Goal: Use online tool/utility: Utilize a website feature to perform a specific function

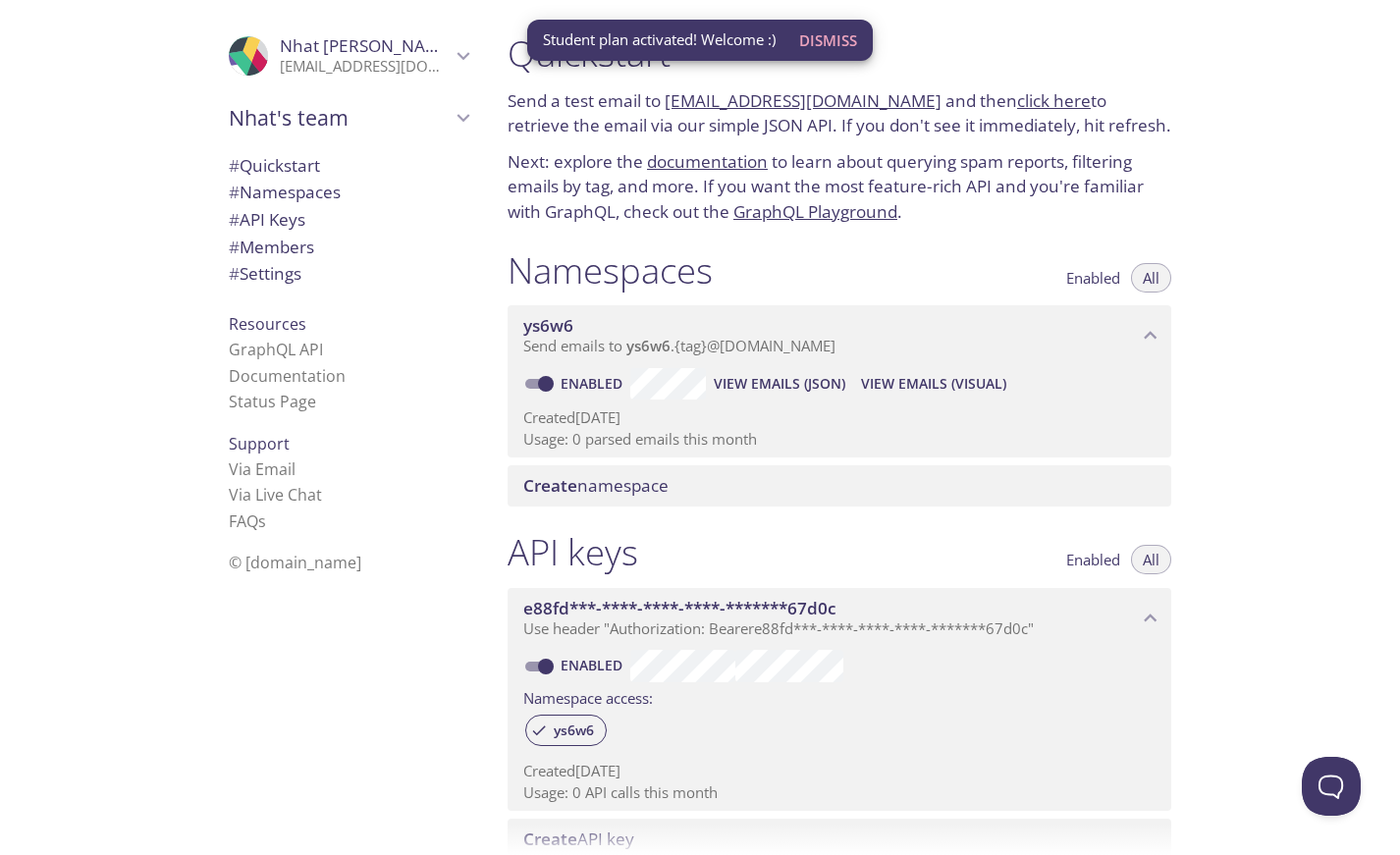
click at [818, 38] on span "Dismiss" at bounding box center [827, 40] width 58 height 26
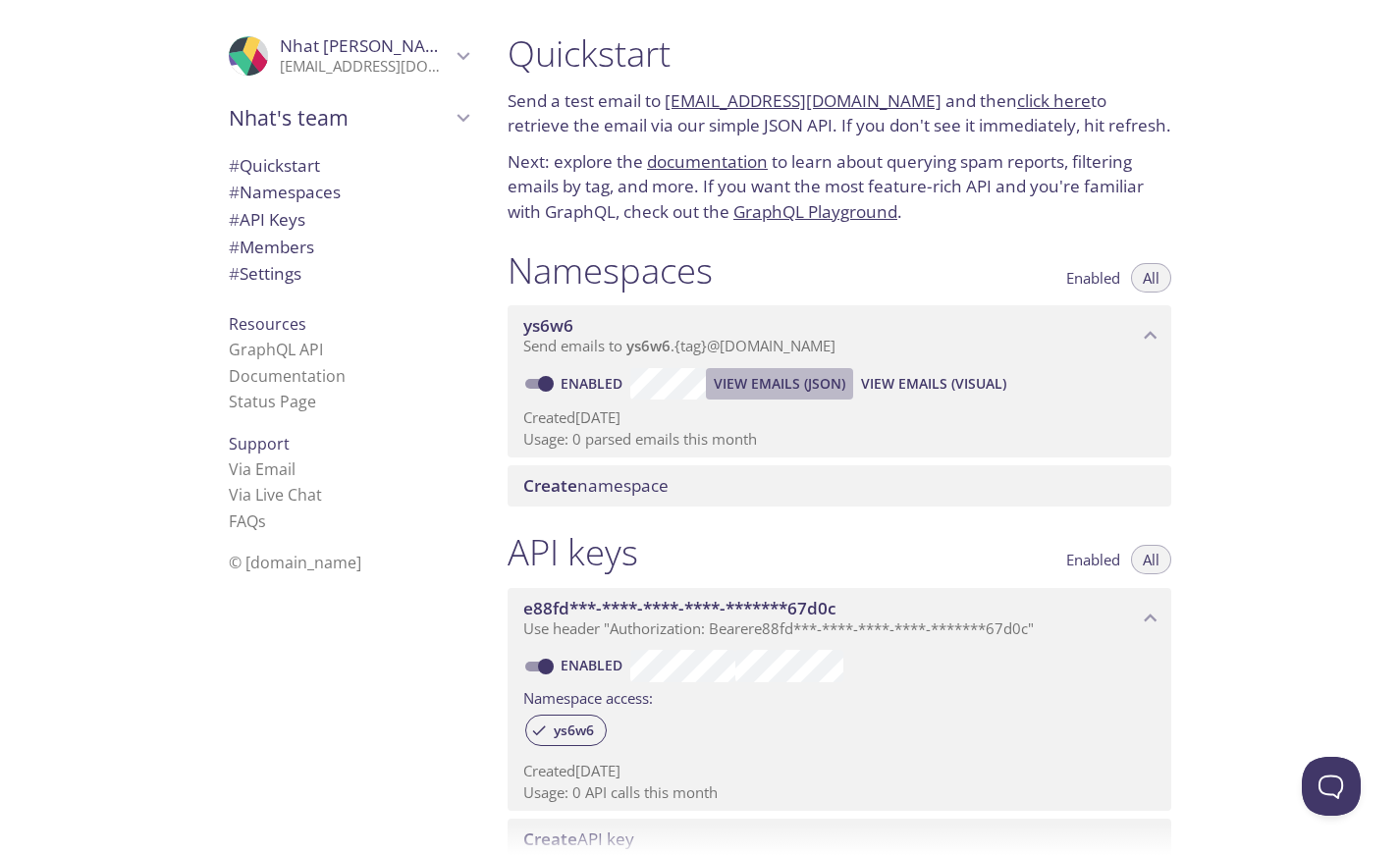
click at [756, 390] on span "View Emails (JSON)" at bounding box center [779, 384] width 132 height 24
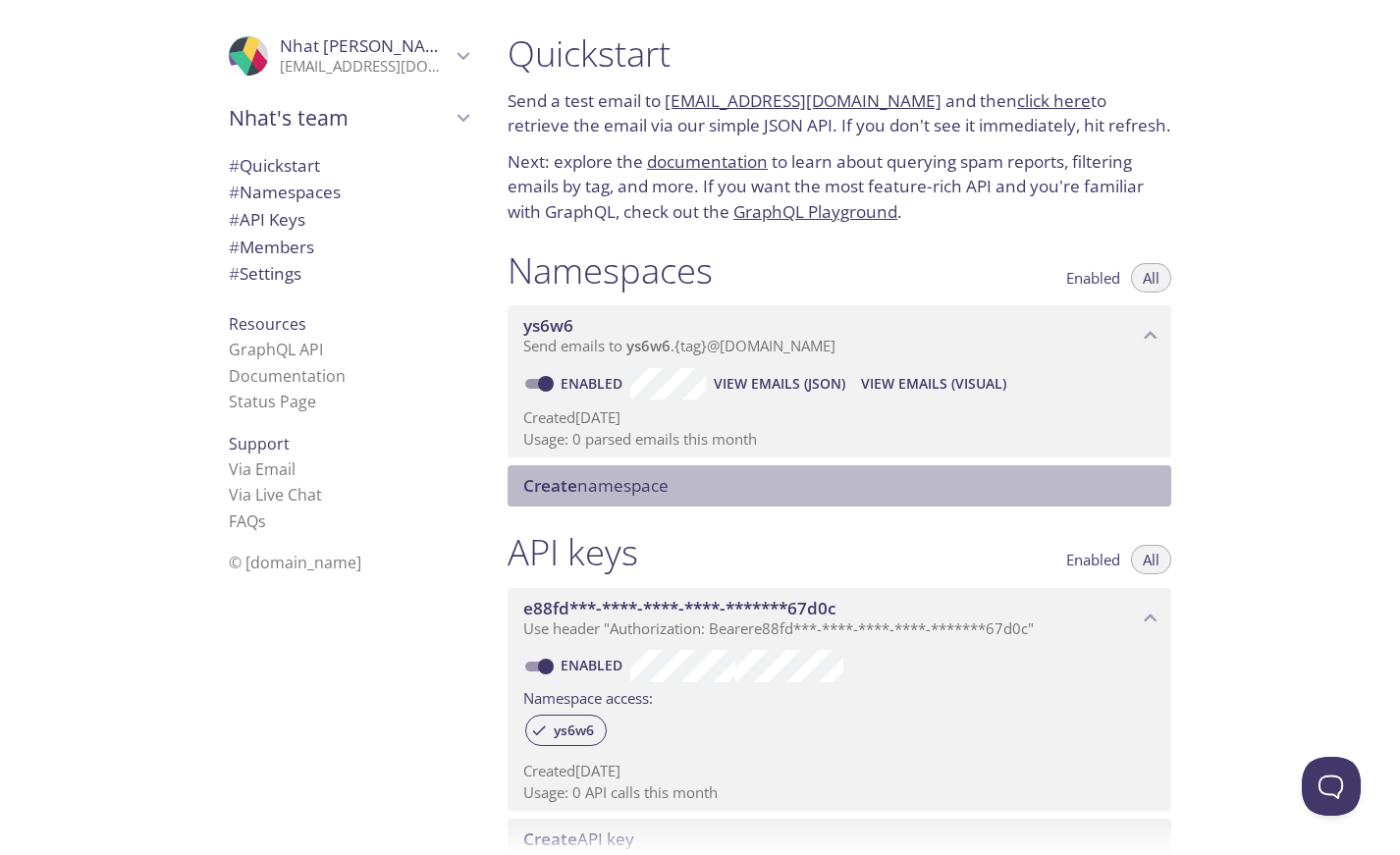
click at [625, 473] on div "Create namespace" at bounding box center [839, 486] width 663 height 41
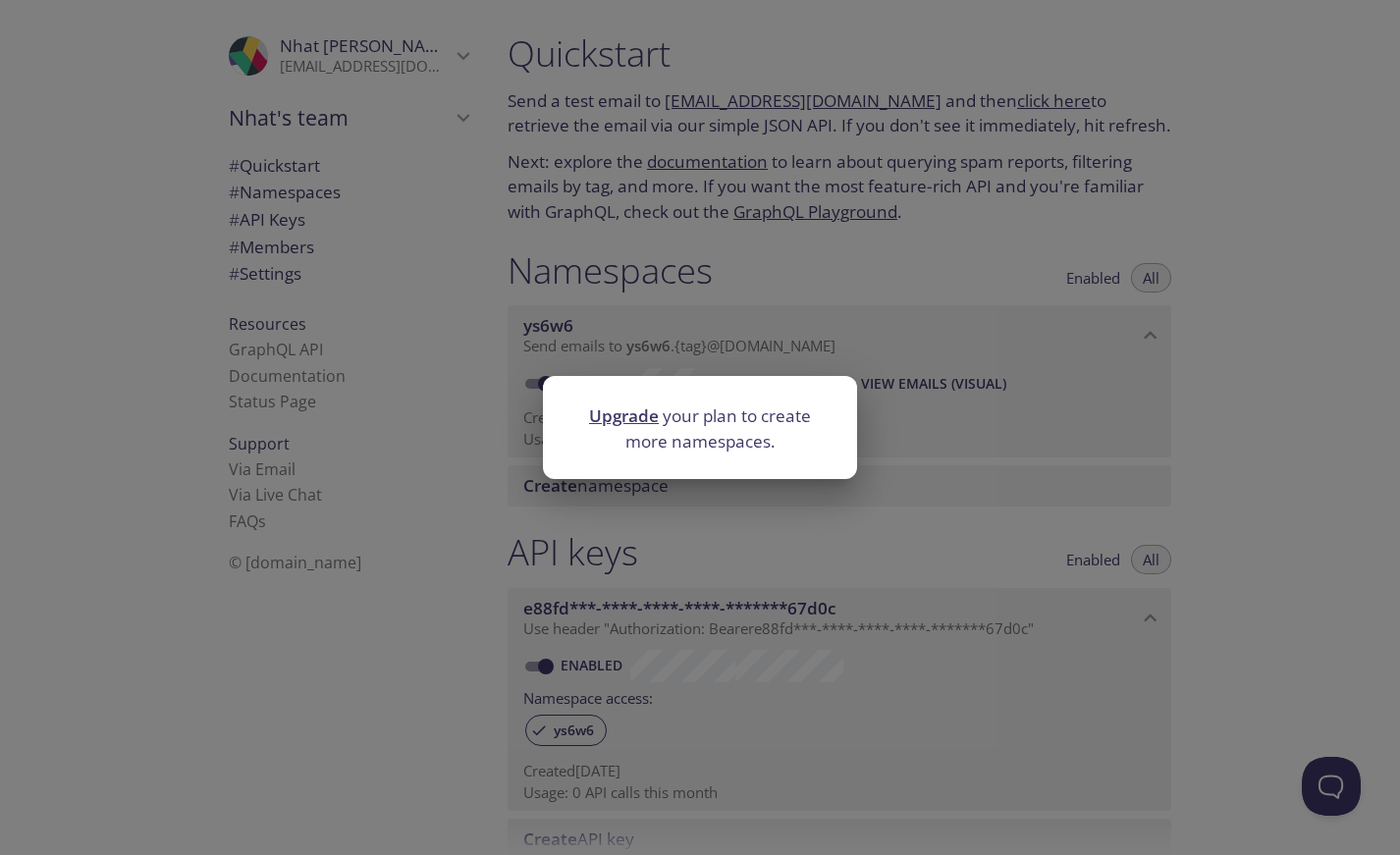
click at [717, 316] on div "Upgrade your plan to create more namespaces." at bounding box center [700, 427] width 1400 height 855
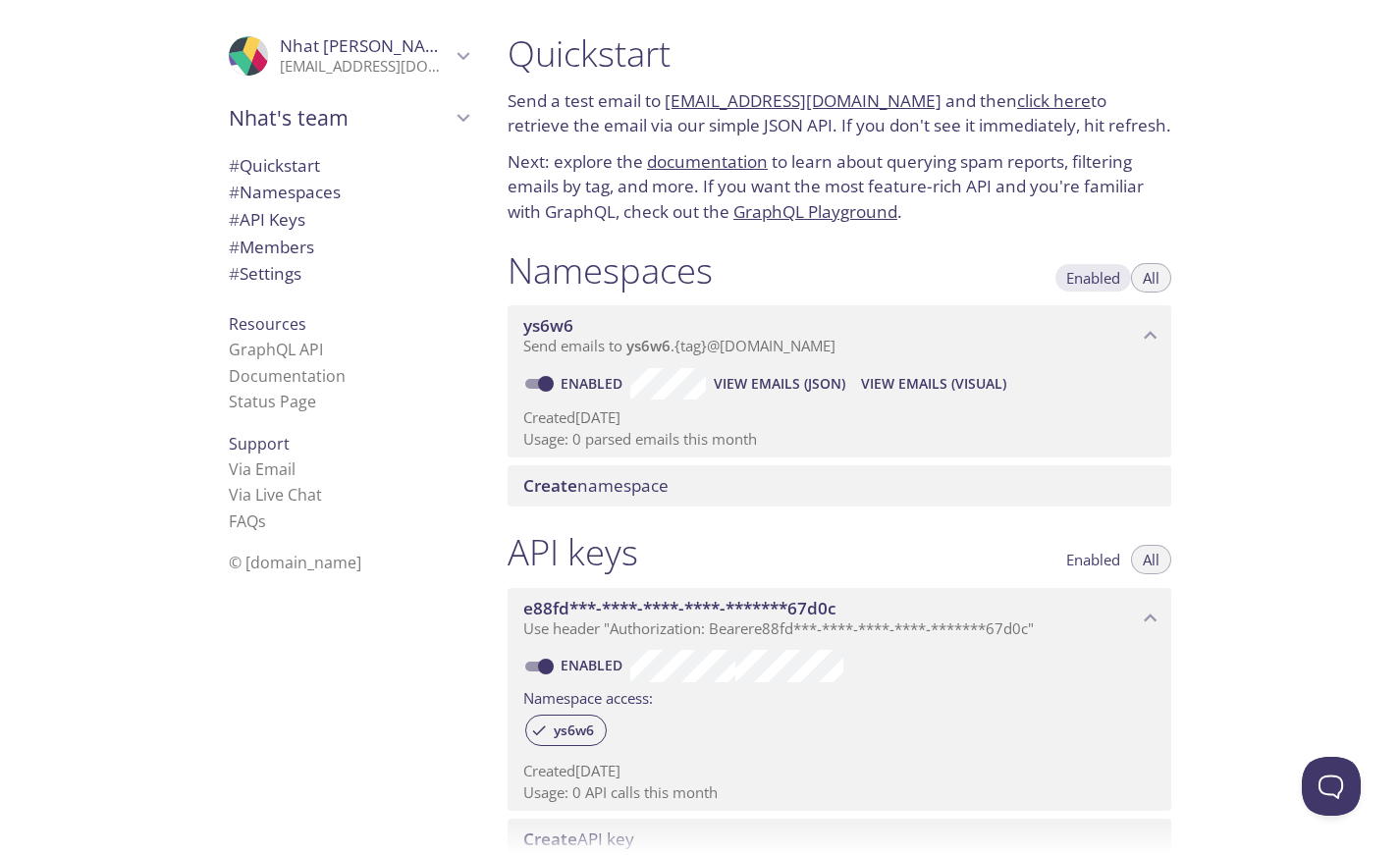
click at [1076, 277] on span "Enabled" at bounding box center [1092, 277] width 54 height 0
click at [1133, 277] on button "All" at bounding box center [1150, 277] width 40 height 30
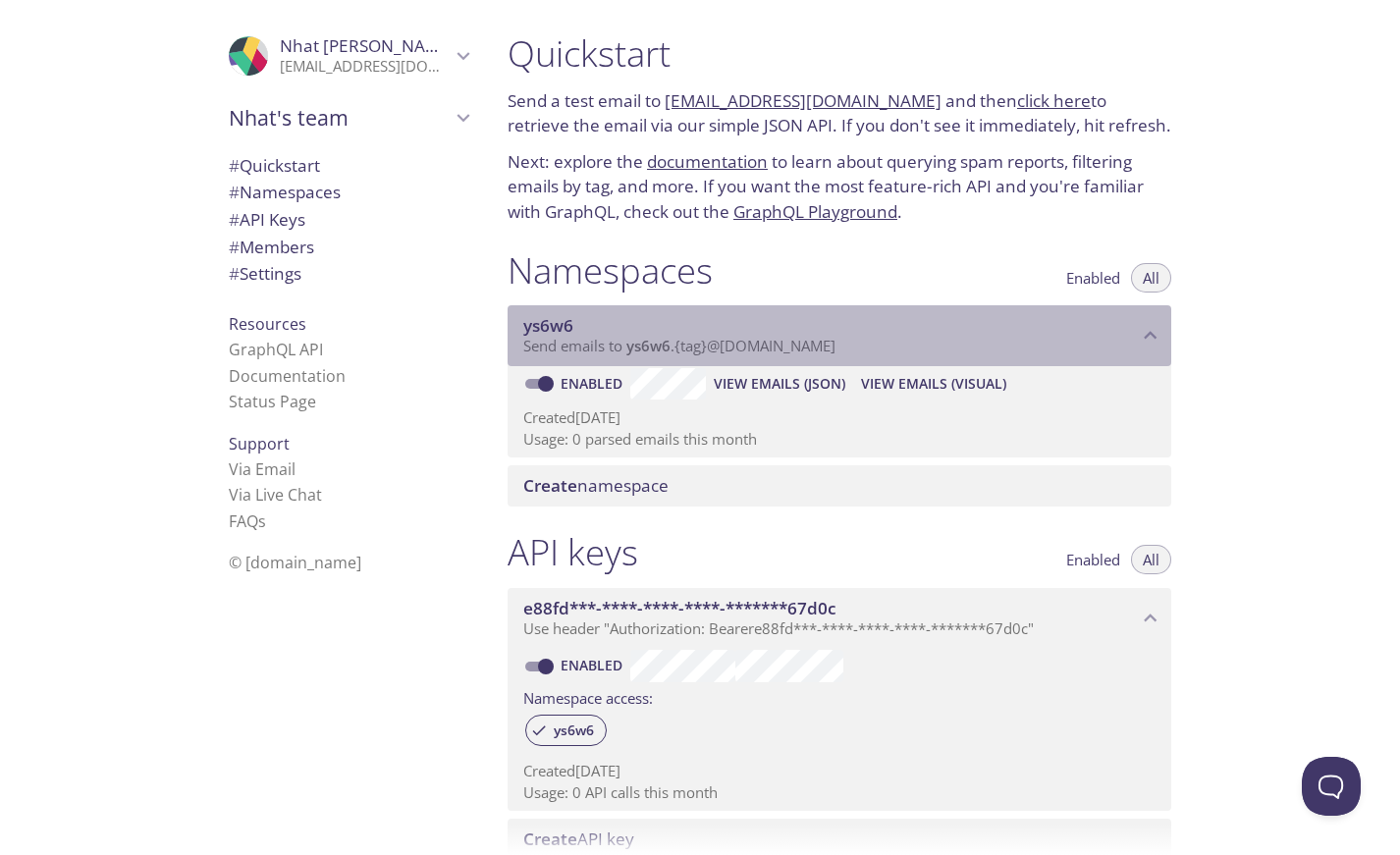
click at [510, 323] on div "ys6w6 Send emails to ys6w6 . {tag} @[DOMAIN_NAME]" at bounding box center [839, 336] width 663 height 61
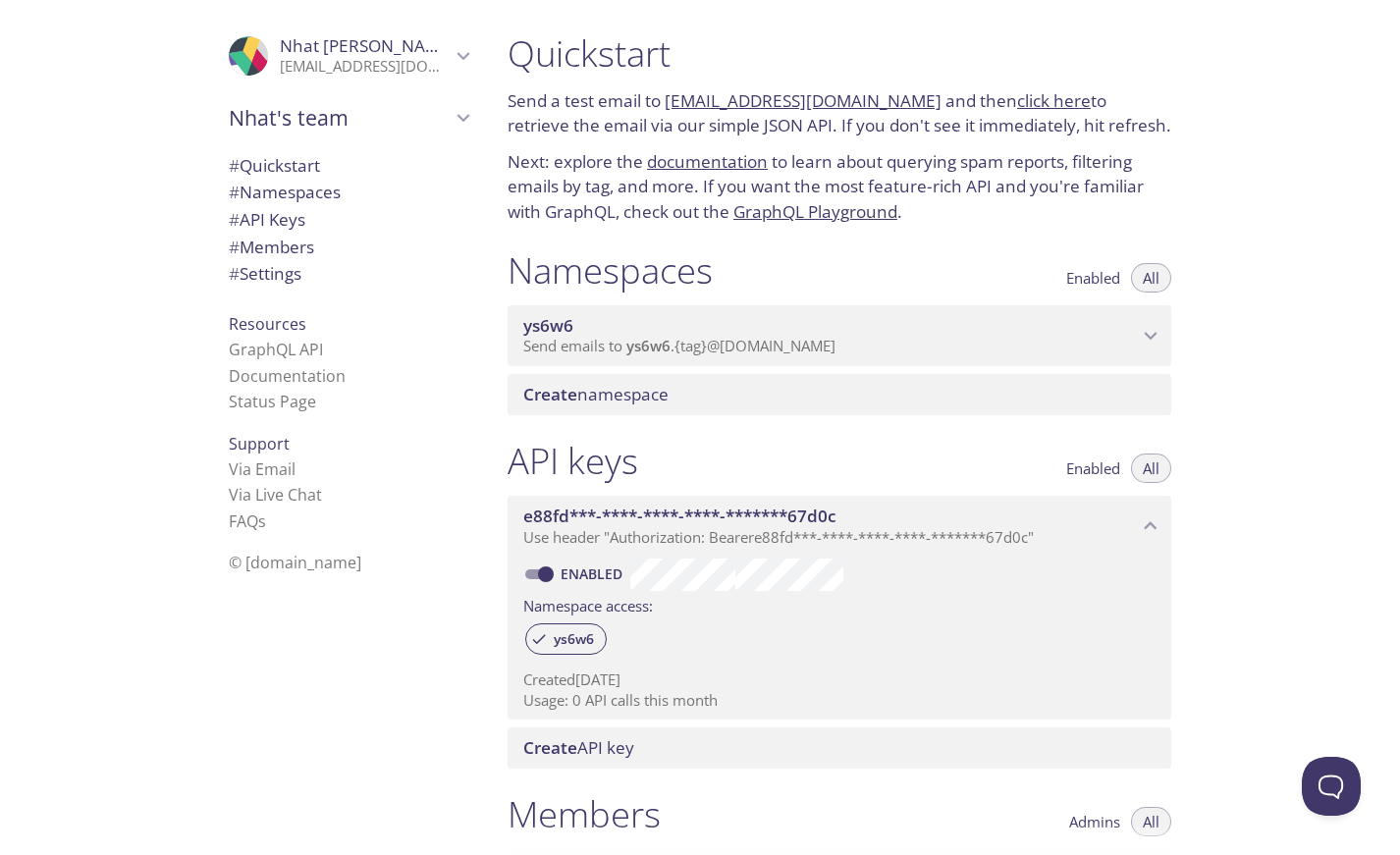
click at [510, 323] on div "ys6w6 Send emails to ys6w6 . {tag} @[DOMAIN_NAME]" at bounding box center [839, 336] width 663 height 61
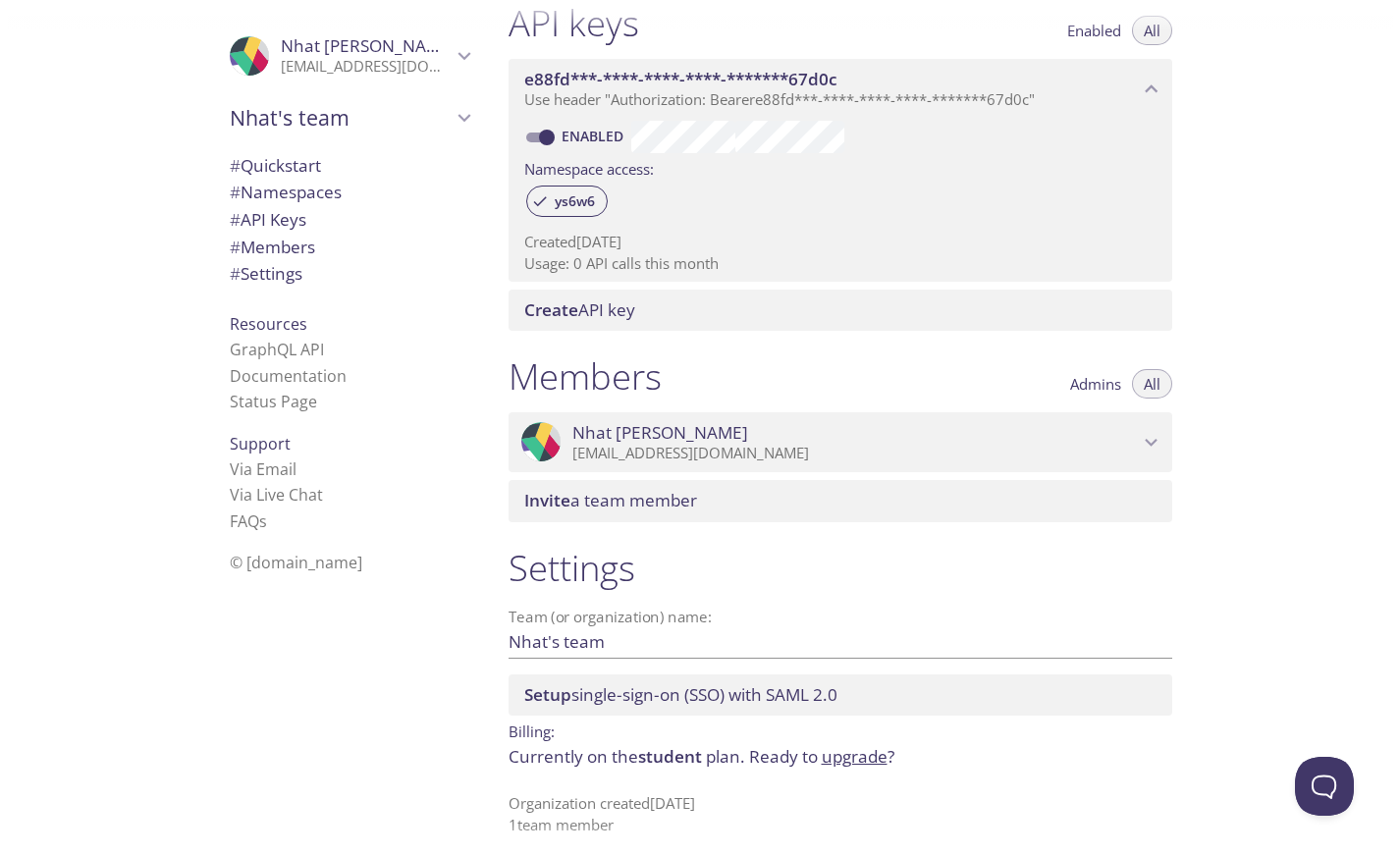
scroll to position [529, 0]
